Goal: Transaction & Acquisition: Purchase product/service

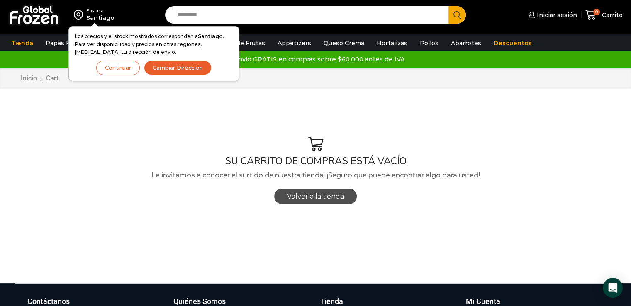
click at [327, 193] on span "Volver a la tienda" at bounding box center [315, 197] width 57 height 8
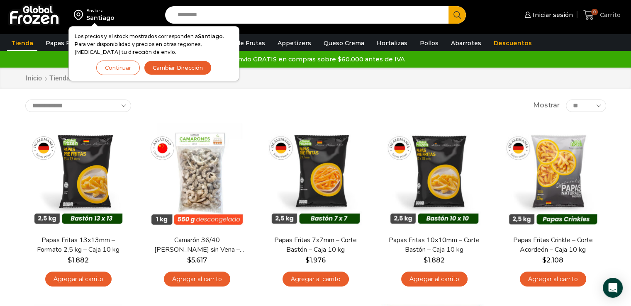
click at [605, 7] on link "0 Carrito" at bounding box center [601, 15] width 41 height 20
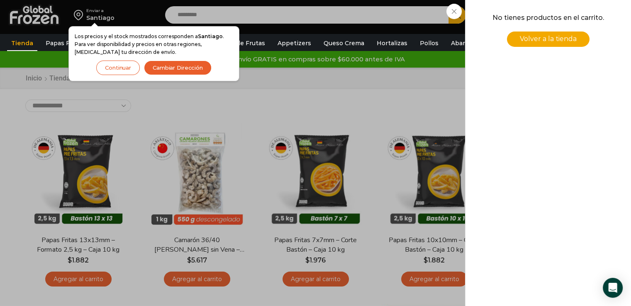
click at [562, 40] on span "Volver a la tienda" at bounding box center [548, 39] width 57 height 8
click at [581, 14] on div "0 Carrito 0 0 Shopping Cart No tienes productos en el carrito. Volver a la tien…" at bounding box center [601, 15] width 41 height 20
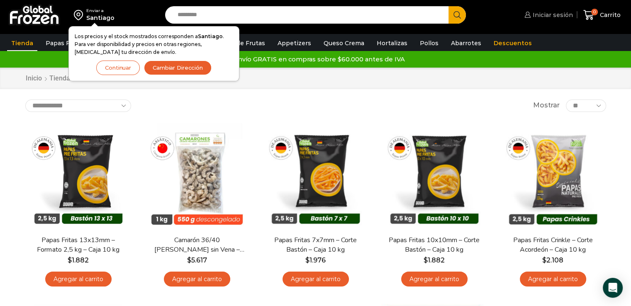
click at [544, 15] on span "Iniciar sesión" at bounding box center [552, 15] width 42 height 8
click at [161, 70] on button "Cambiar Dirección" at bounding box center [178, 68] width 68 height 15
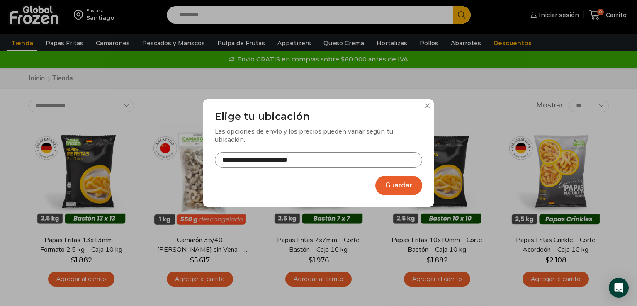
click at [389, 178] on button "Guardar" at bounding box center [399, 186] width 47 height 20
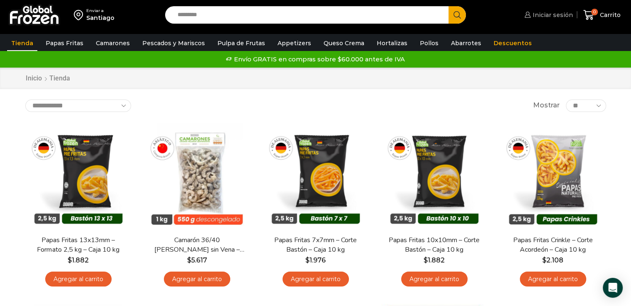
click at [555, 12] on span "Iniciar sesión" at bounding box center [552, 15] width 42 height 8
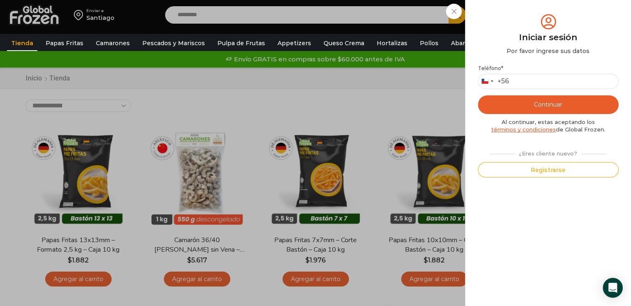
click at [547, 68] on label "Teléfono *" at bounding box center [548, 68] width 141 height 7
click at [547, 74] on input "Teléfono *" at bounding box center [548, 81] width 141 height 15
type input "*********"
click at [546, 105] on button "Continuar" at bounding box center [548, 104] width 141 height 19
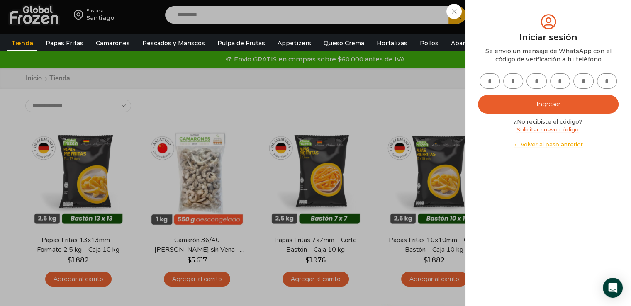
click at [493, 81] on input "text" at bounding box center [490, 80] width 20 height 15
type input "*"
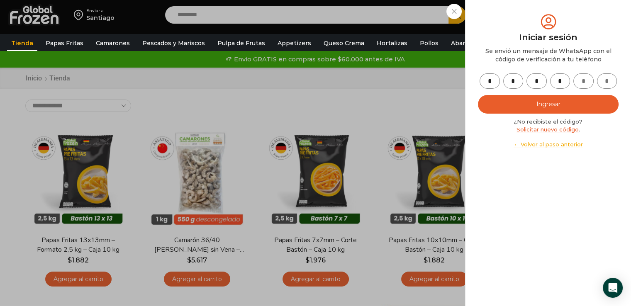
type input "*"
click at [541, 105] on button "Ingresar" at bounding box center [548, 104] width 141 height 19
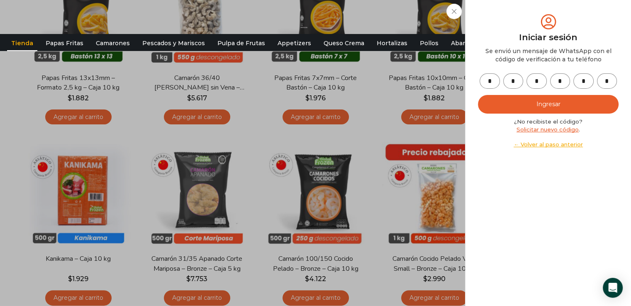
scroll to position [163, 0]
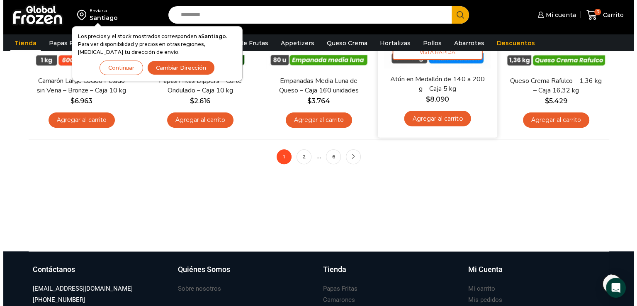
scroll to position [765, 0]
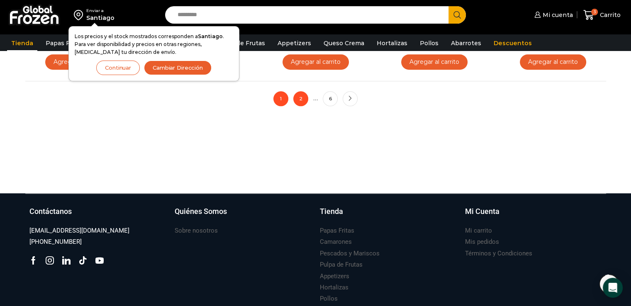
click at [300, 100] on link "2" at bounding box center [300, 98] width 15 height 15
click at [187, 72] on button "Cambiar Dirección" at bounding box center [178, 68] width 68 height 15
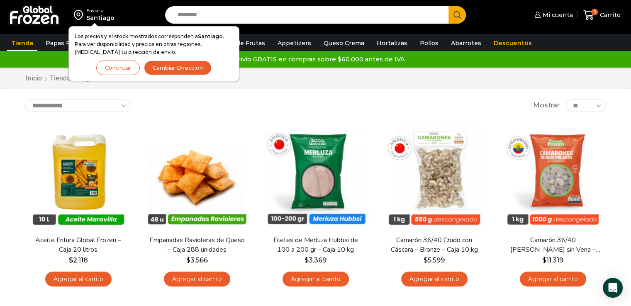
click at [168, 67] on button "Cambiar Dirección" at bounding box center [178, 68] width 68 height 15
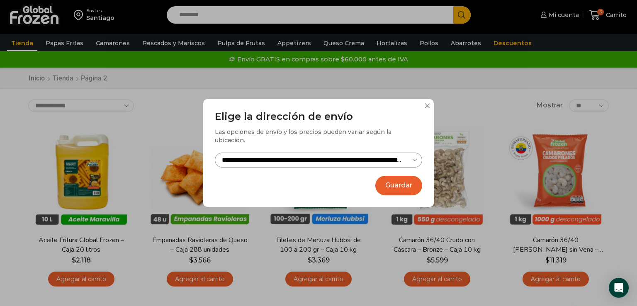
click at [390, 178] on button "Guardar" at bounding box center [399, 186] width 47 height 20
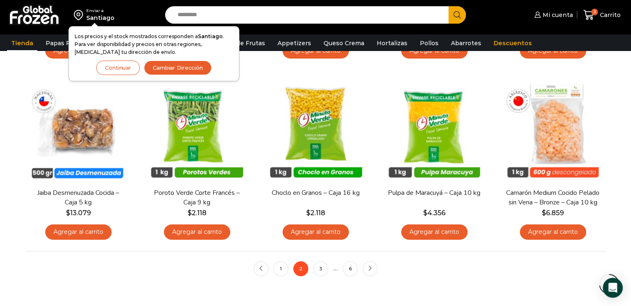
scroll to position [596, 0]
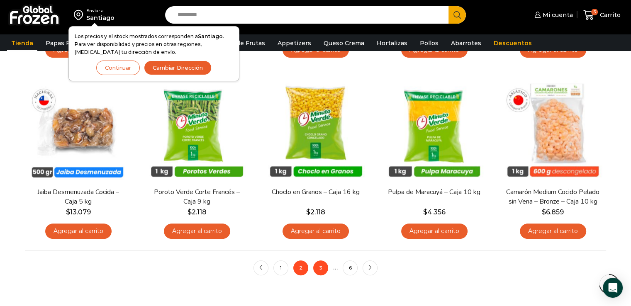
click at [324, 264] on link "3" at bounding box center [320, 268] width 15 height 15
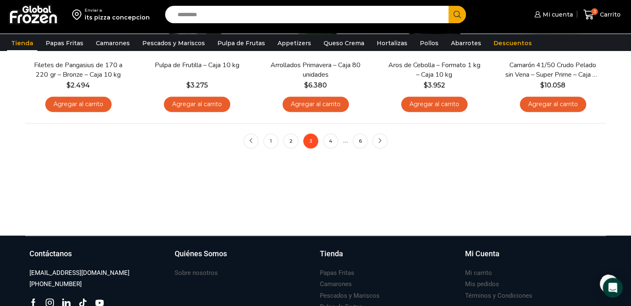
scroll to position [746, 0]
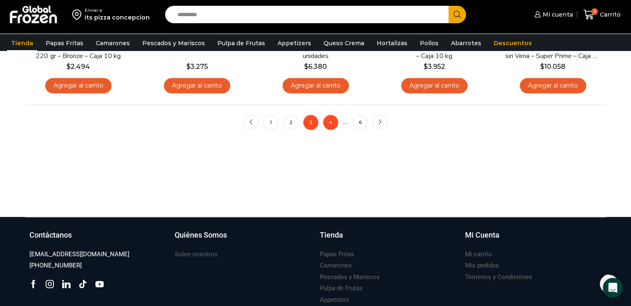
click at [334, 122] on link "4" at bounding box center [330, 122] width 15 height 15
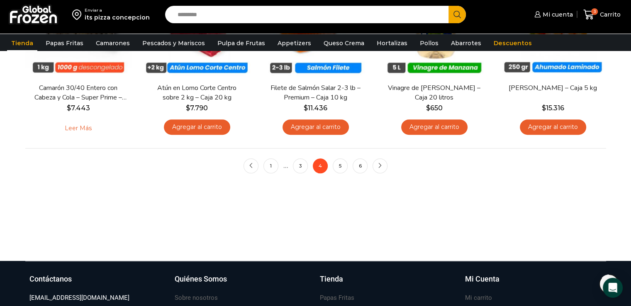
scroll to position [704, 0]
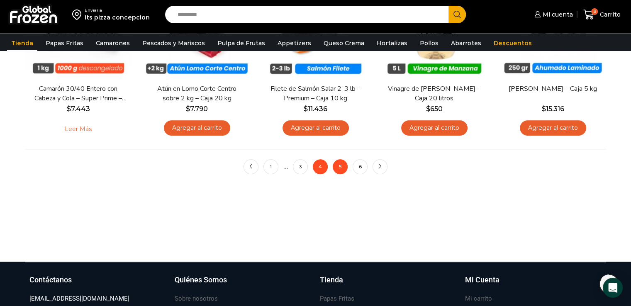
click at [333, 166] on link "5" at bounding box center [340, 166] width 15 height 15
click at [342, 168] on link "5" at bounding box center [340, 166] width 15 height 15
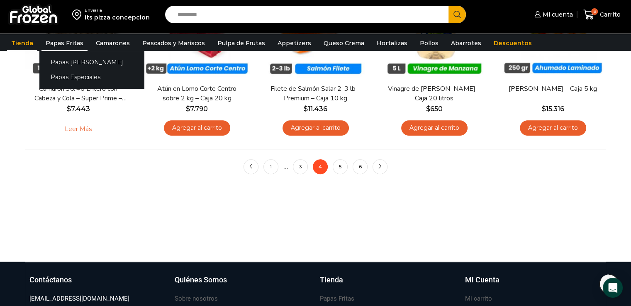
click at [61, 37] on link "Papas Fritas" at bounding box center [64, 43] width 46 height 16
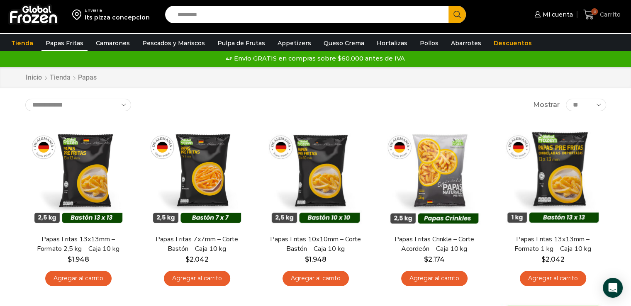
click at [591, 9] on link "3 [GEOGRAPHIC_DATA]" at bounding box center [601, 15] width 41 height 20
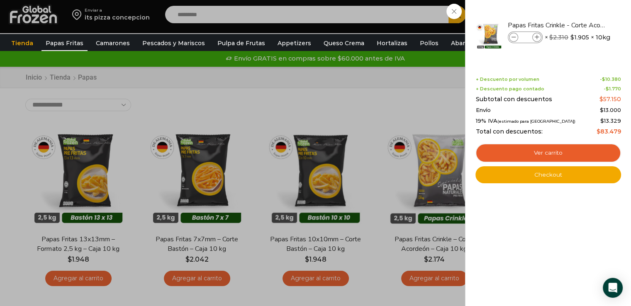
click at [581, 24] on div "3 [GEOGRAPHIC_DATA] 3 3 Shopping Cart * $" at bounding box center [601, 15] width 41 height 20
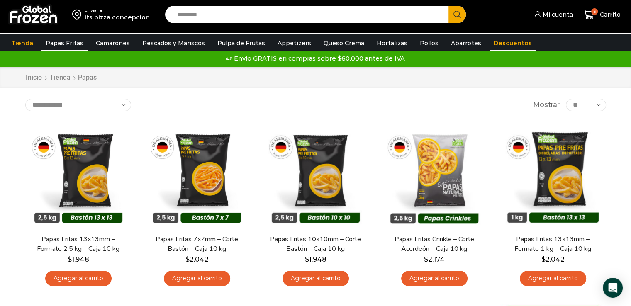
click at [492, 42] on link "Descuentos" at bounding box center [513, 43] width 46 height 16
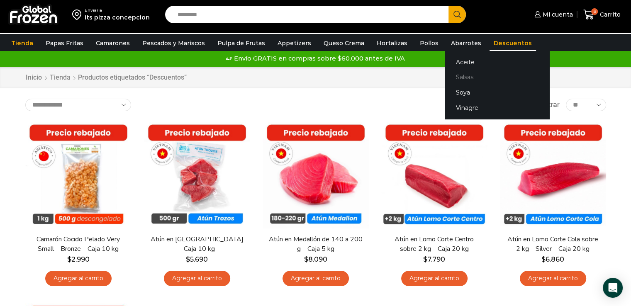
click at [456, 76] on link "Salsas" at bounding box center [497, 77] width 105 height 15
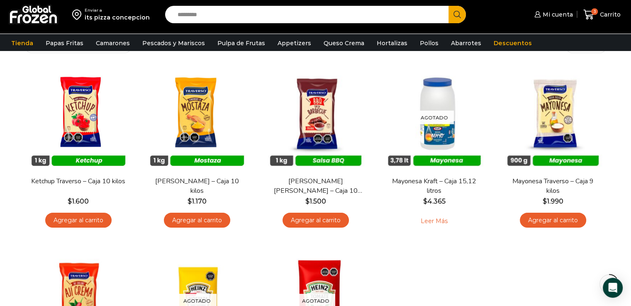
scroll to position [62, 0]
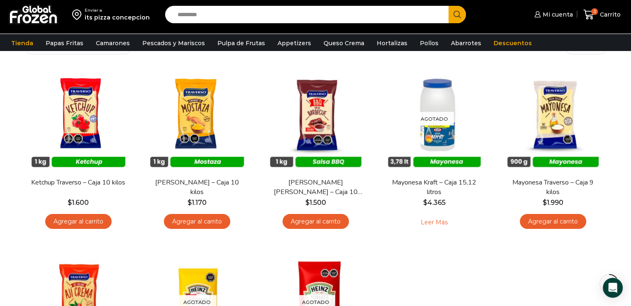
click at [474, 297] on div "En stock [GEOGRAPHIC_DATA] Ketchup [PERSON_NAME] – Caja 10 kilos $ 1.600 Agrega…" at bounding box center [315, 242] width 593 height 367
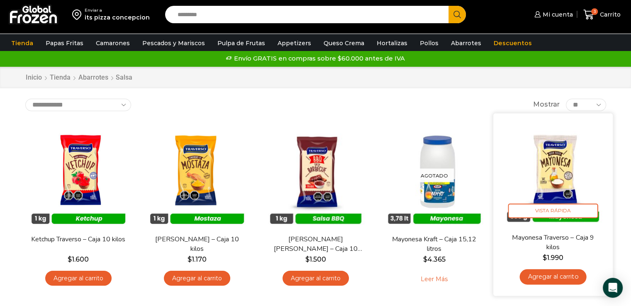
scroll to position [5, 0]
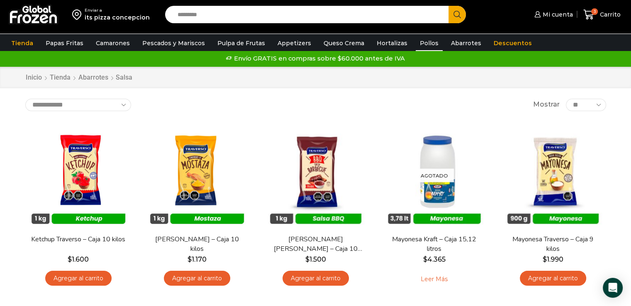
click at [419, 46] on link "Pollos" at bounding box center [429, 43] width 27 height 16
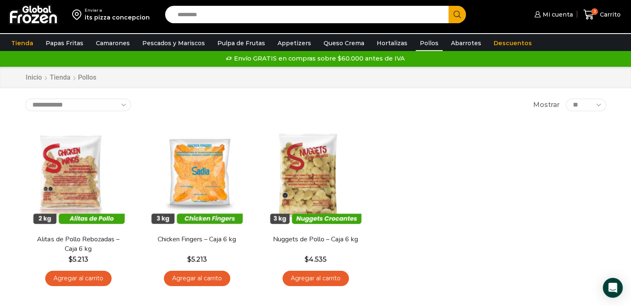
click at [381, 44] on link "Hortalizas" at bounding box center [392, 43] width 39 height 16
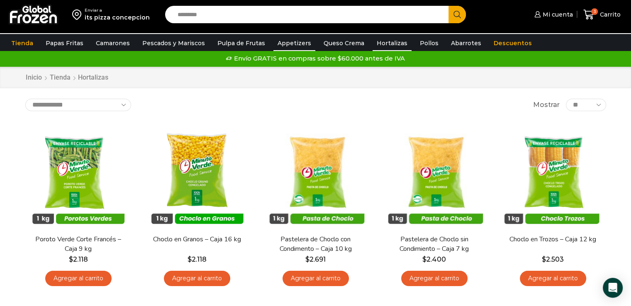
click at [281, 45] on link "Appetizers" at bounding box center [294, 43] width 42 height 16
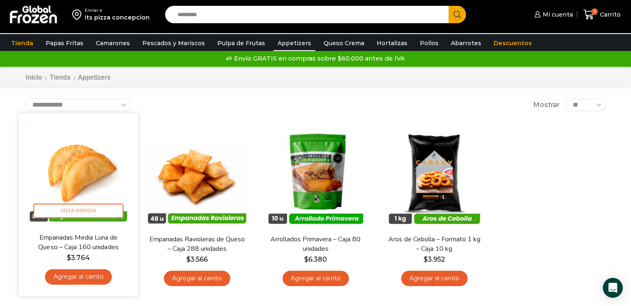
click at [83, 245] on link "Empanadas Media Luna de Queso – Caja 160 unidades" at bounding box center [78, 243] width 96 height 20
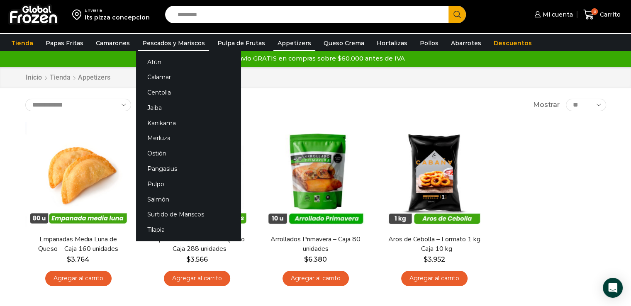
click at [186, 46] on link "Pescados y Mariscos" at bounding box center [173, 43] width 71 height 16
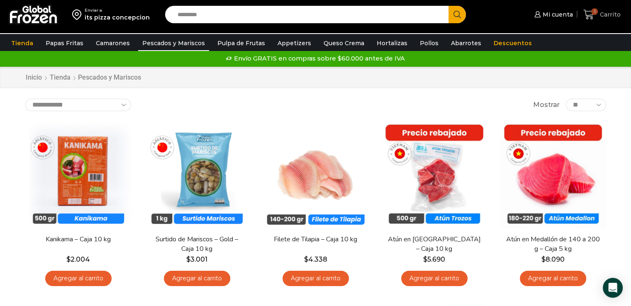
click at [600, 16] on span "Carrito" at bounding box center [609, 14] width 23 height 8
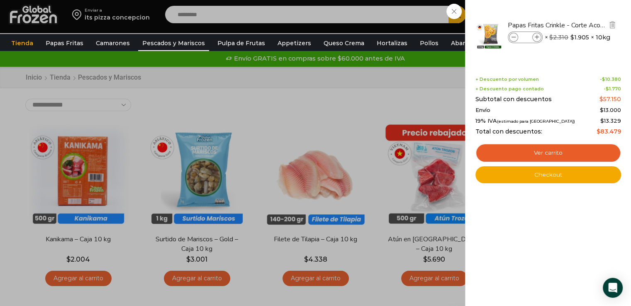
click at [539, 40] on span at bounding box center [536, 37] width 9 height 9
type input "*"
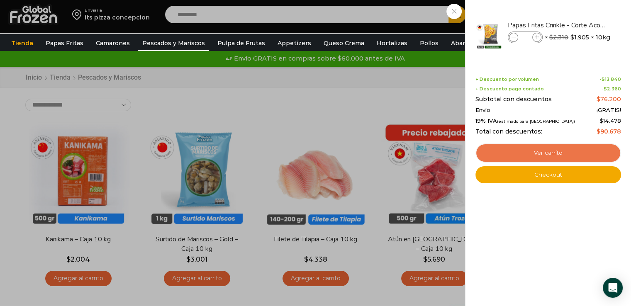
click at [571, 154] on link "Ver carrito" at bounding box center [549, 153] width 146 height 19
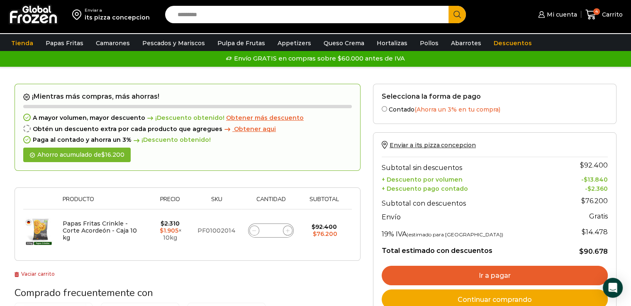
click at [249, 117] on span "Obtener más descuento" at bounding box center [265, 117] width 78 height 7
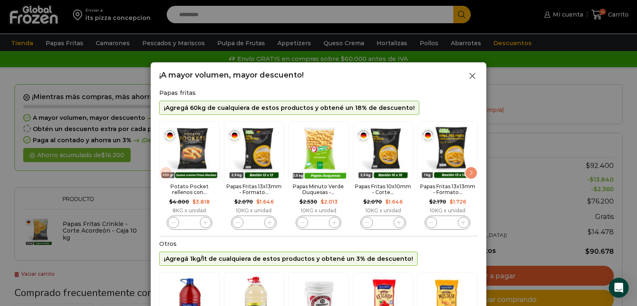
click at [473, 78] on icon at bounding box center [473, 76] width 10 height 10
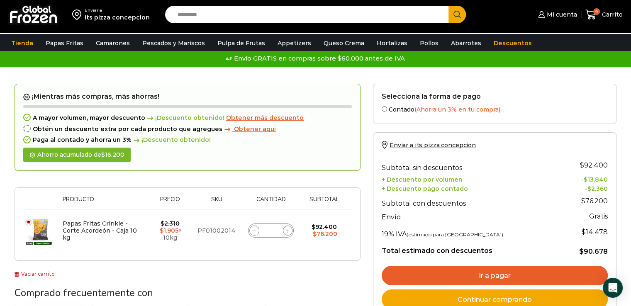
click at [287, 231] on icon at bounding box center [288, 231] width 4 height 4
type input "*"
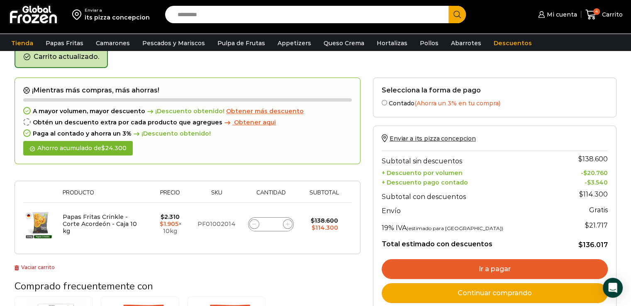
scroll to position [42, 0]
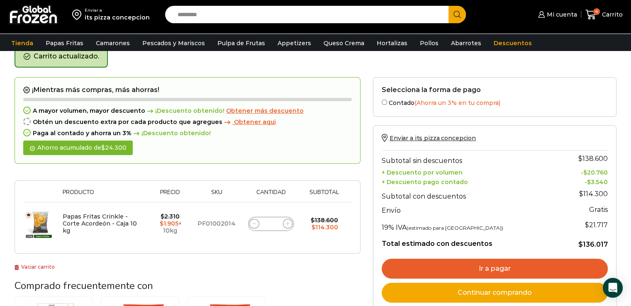
click at [240, 109] on span "Obtener más descuento" at bounding box center [265, 110] width 78 height 7
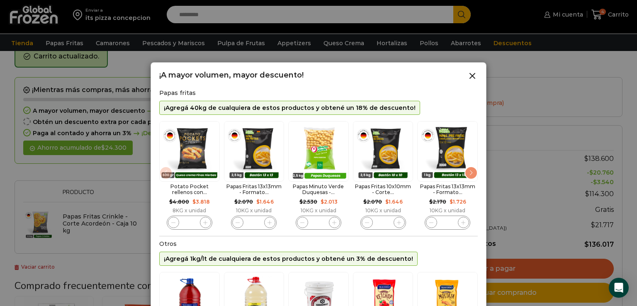
click at [551, 146] on div at bounding box center [318, 153] width 637 height 306
click at [471, 81] on span at bounding box center [473, 79] width 10 height 8
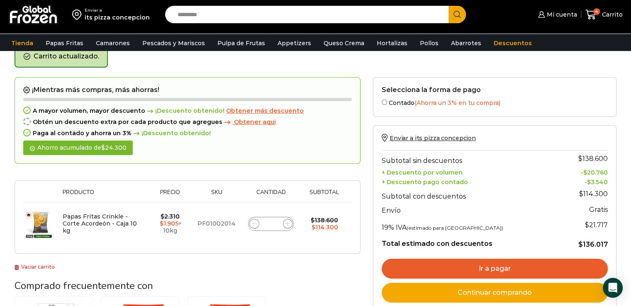
click at [287, 224] on icon at bounding box center [288, 224] width 4 height 4
type input "*"
click at [287, 224] on form "¡Mientras más compras, más ahorras! A mayor volumen, mayor descuento ¡Descuento…" at bounding box center [188, 165] width 346 height 177
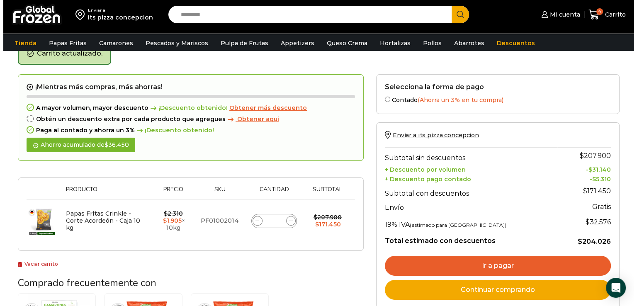
scroll to position [46, 0]
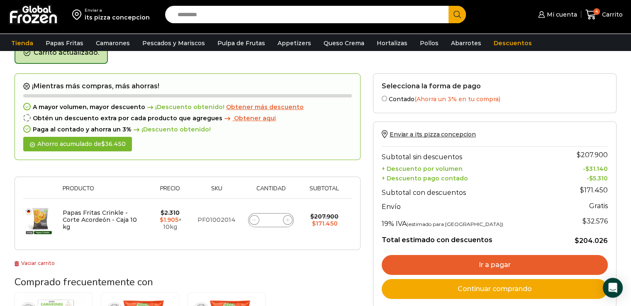
click at [287, 224] on div "Papas Fritas Crinkle - Corte Acordeón - Caja 10 kg cantidad *" at bounding box center [271, 220] width 46 height 14
click at [286, 218] on icon at bounding box center [288, 220] width 4 height 4
type input "**"
click at [278, 105] on span "Obtener más descuento" at bounding box center [265, 106] width 78 height 7
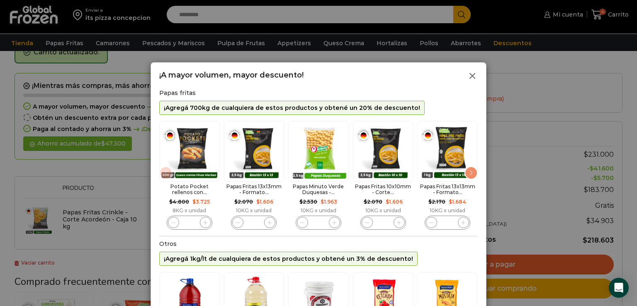
click at [474, 77] on line at bounding box center [472, 75] width 5 height 5
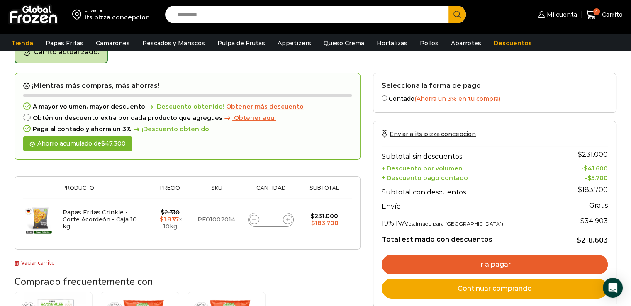
click at [234, 117] on span "Obtener aqui" at bounding box center [255, 117] width 42 height 7
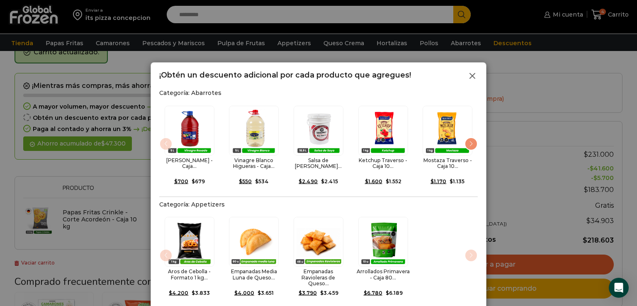
click at [475, 76] on icon at bounding box center [473, 76] width 10 height 10
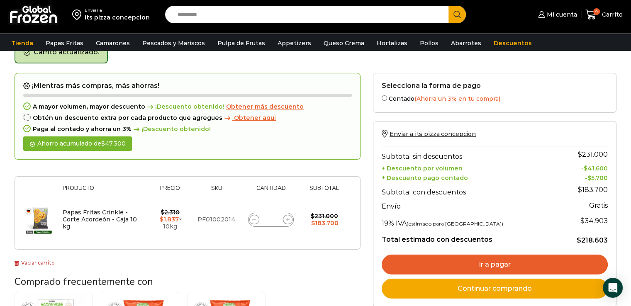
click at [254, 220] on icon at bounding box center [254, 220] width 4 height 4
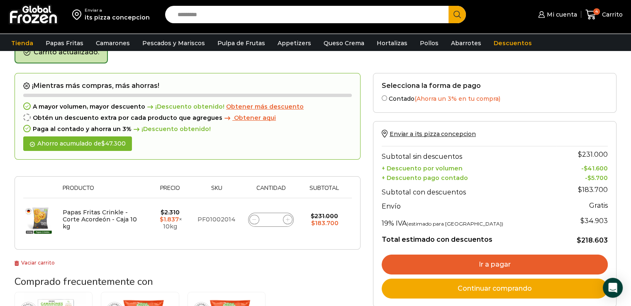
click at [254, 220] on icon at bounding box center [254, 220] width 4 height 4
type input "*"
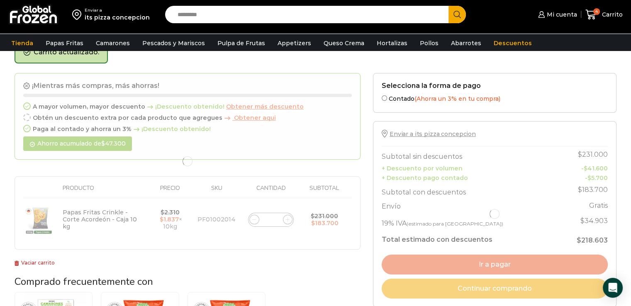
click at [254, 220] on div at bounding box center [188, 161] width 346 height 177
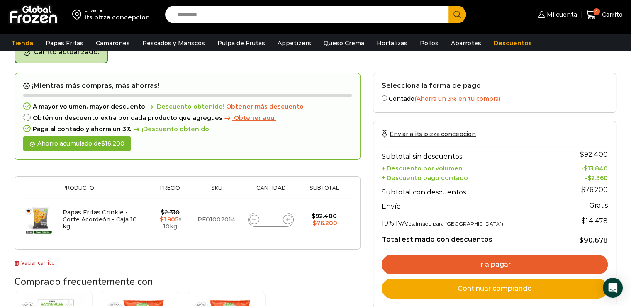
click at [238, 118] on span "Obtener aqui" at bounding box center [255, 117] width 42 height 7
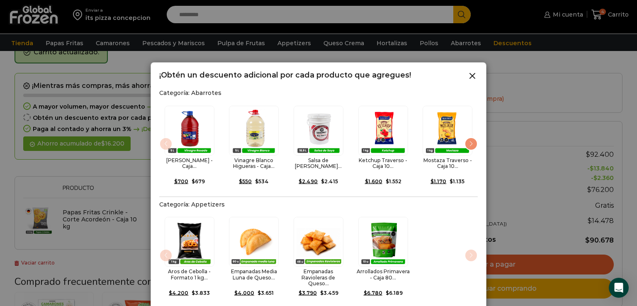
click at [472, 141] on div "Next slide" at bounding box center [471, 143] width 13 height 13
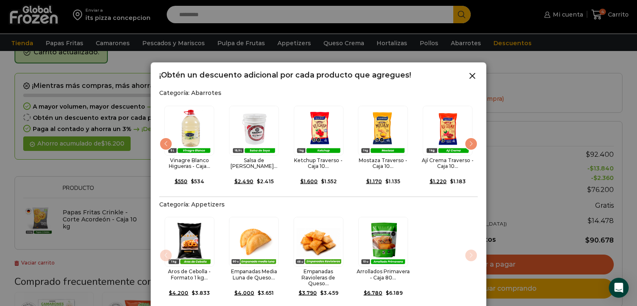
click at [472, 141] on div "Next slide" at bounding box center [471, 143] width 13 height 13
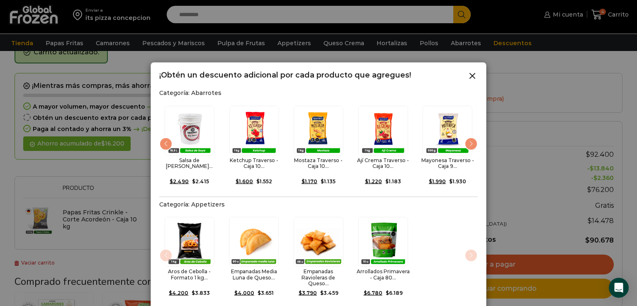
click at [472, 141] on div "Next slide" at bounding box center [471, 143] width 13 height 13
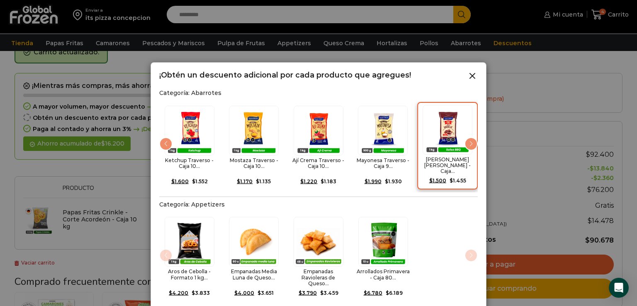
click at [453, 140] on img "8 / 12" at bounding box center [448, 130] width 50 height 50
click at [468, 115] on div "Salsa Barbacue Traverso - Caja... $ 1.500 Original price was: $1.500. $ 1.455 C…" at bounding box center [447, 146] width 61 height 88
click at [468, 115] on img "8 / 12" at bounding box center [448, 130] width 50 height 50
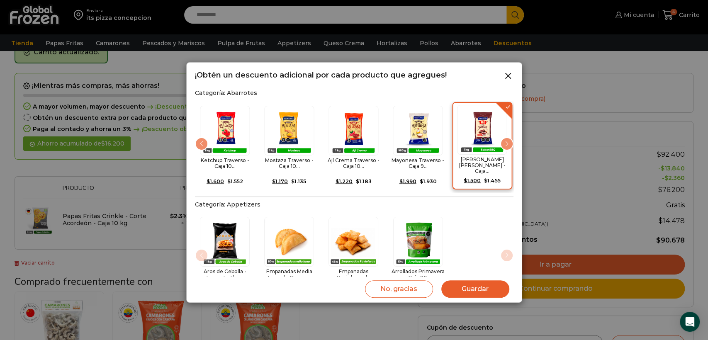
click at [454, 293] on button "Guardar" at bounding box center [476, 289] width 68 height 17
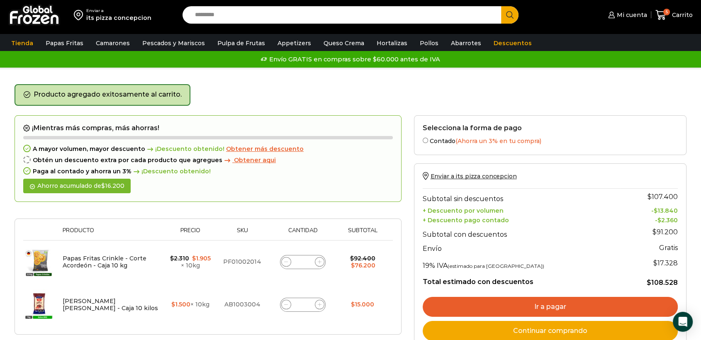
click at [247, 160] on span "Obtener aqui" at bounding box center [255, 159] width 42 height 7
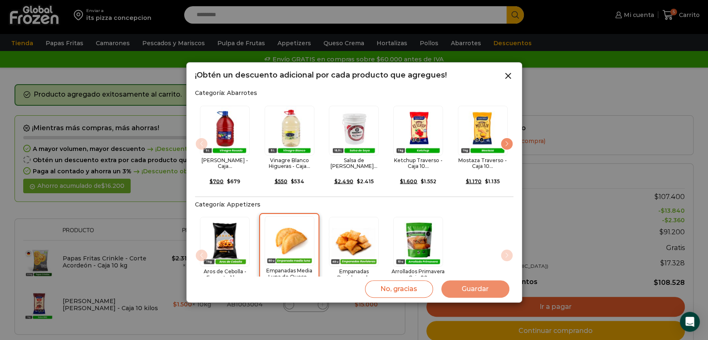
click at [299, 235] on img "2 / 4" at bounding box center [290, 241] width 50 height 50
click at [476, 283] on button "Guardar" at bounding box center [476, 289] width 68 height 17
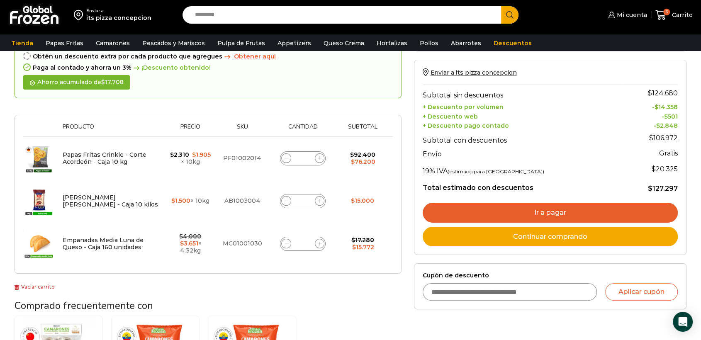
scroll to position [108, 0]
click at [287, 242] on icon at bounding box center [287, 244] width 4 height 4
type input "*"
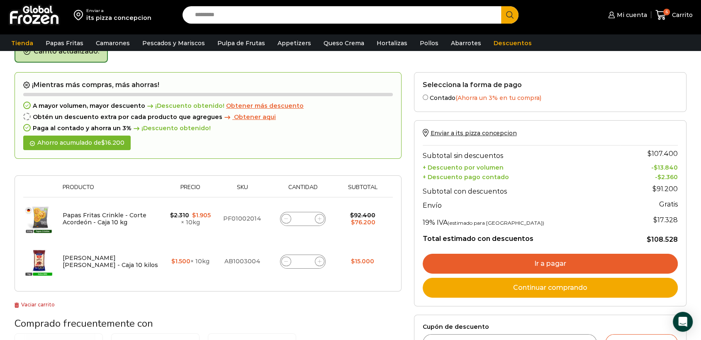
scroll to position [46, 0]
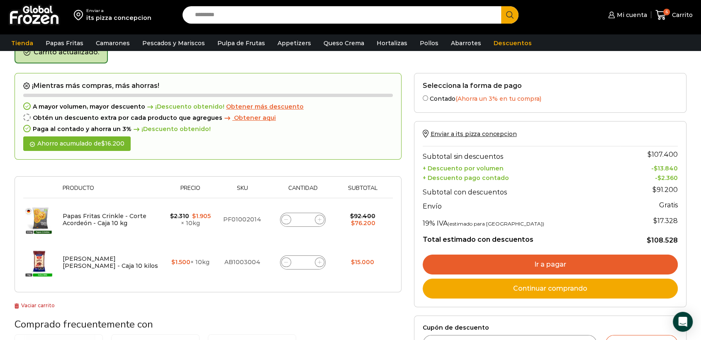
click at [285, 264] on span at bounding box center [286, 263] width 10 height 10
type input "*"
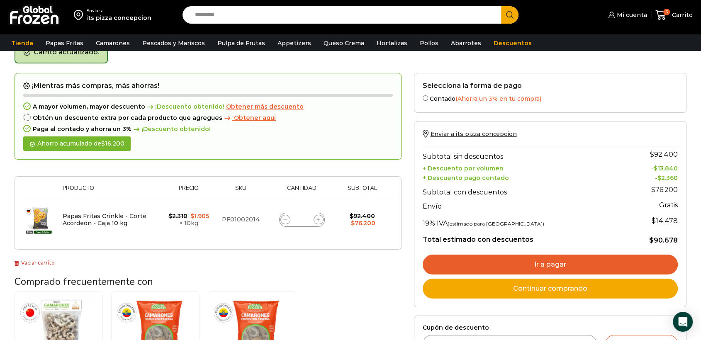
click at [588, 269] on link "Ir a pagar" at bounding box center [551, 265] width 256 height 20
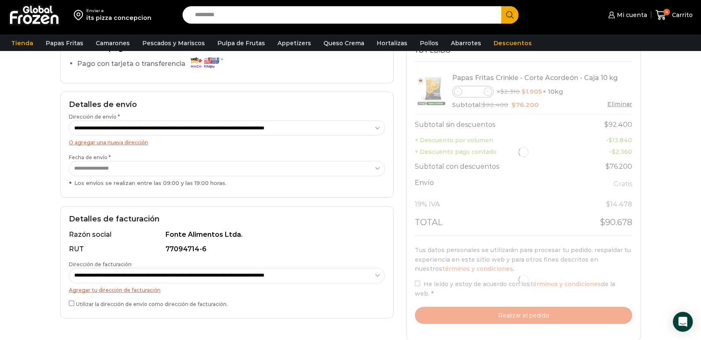
scroll to position [83, 0]
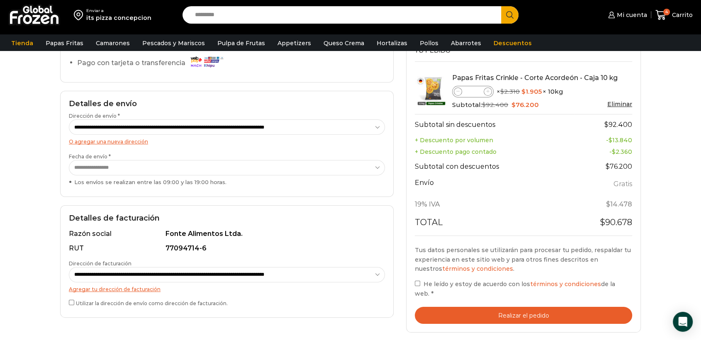
click at [362, 166] on select "**********" at bounding box center [227, 167] width 316 height 15
click at [372, 273] on select "**********" at bounding box center [227, 274] width 316 height 15
select select "*"
click at [69, 267] on select "**********" at bounding box center [227, 274] width 316 height 15
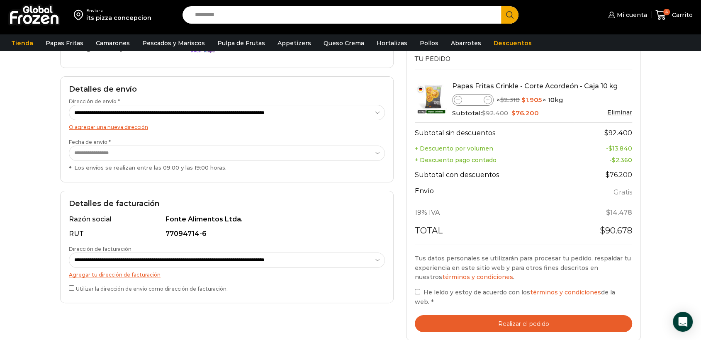
scroll to position [98, 0]
click at [529, 317] on button "Realizar el pedido" at bounding box center [523, 323] width 217 height 17
